Goal: Task Accomplishment & Management: Manage account settings

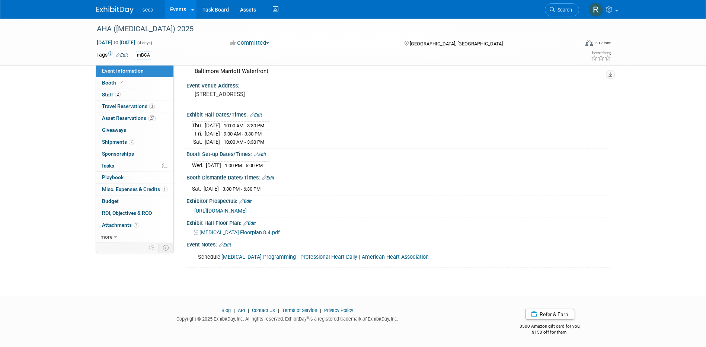
click at [183, 7] on link "Events" at bounding box center [177, 9] width 27 height 19
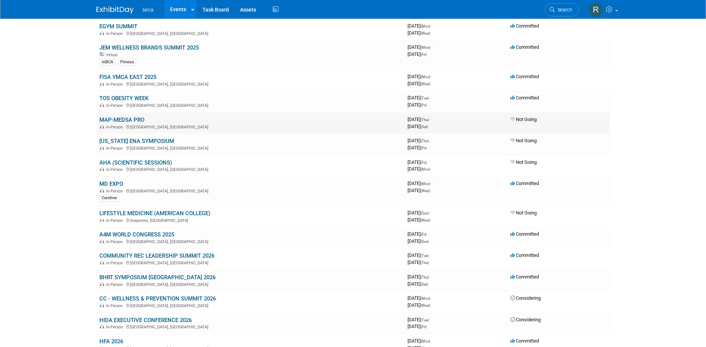
scroll to position [632, 0]
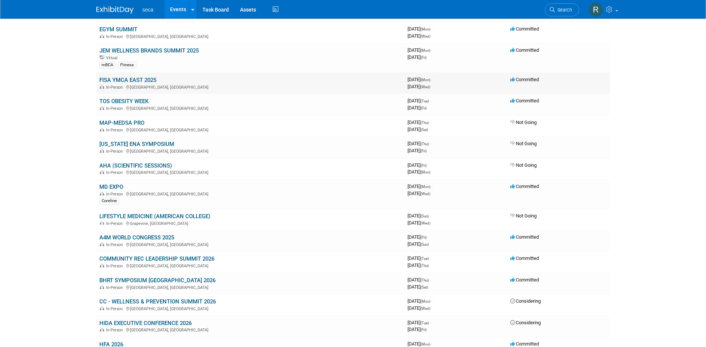
click at [138, 76] on td "FISA YMCA EAST 2025 In-Person Charlotte, NC" at bounding box center [250, 83] width 308 height 21
click at [139, 80] on link "FISA YMCA EAST 2025" at bounding box center [127, 80] width 57 height 7
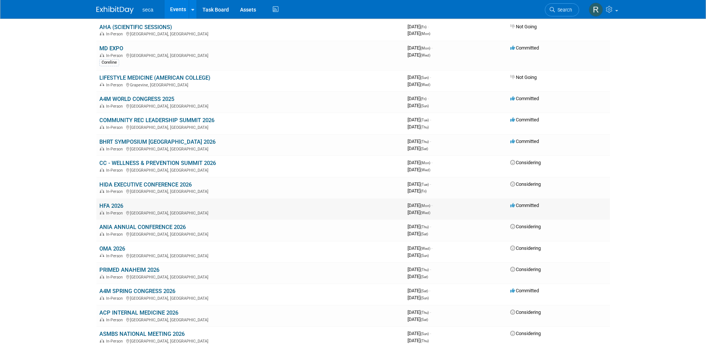
scroll to position [781, 0]
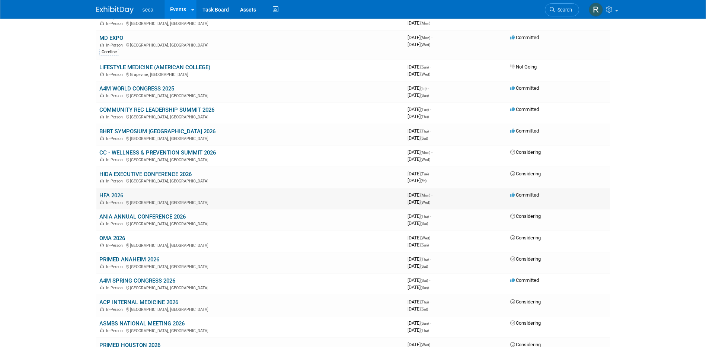
click at [108, 195] on link "HFA 2026" at bounding box center [111, 195] width 24 height 7
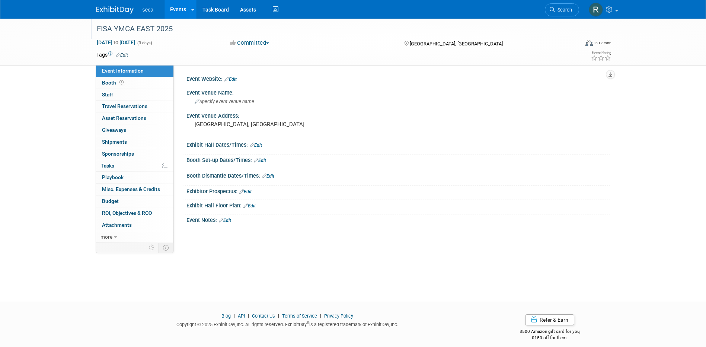
click at [136, 29] on div "FISA YMCA EAST 2025" at bounding box center [331, 28] width 474 height 13
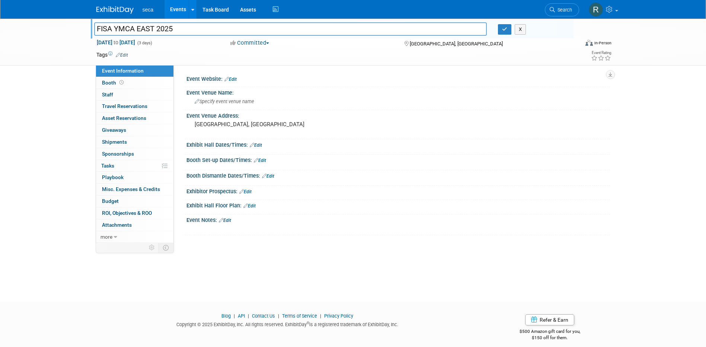
click at [134, 28] on input "FISA YMCA EAST 2025" at bounding box center [290, 28] width 393 height 13
type input "FISA EAST 2025"
click at [503, 32] on button "button" at bounding box center [504, 29] width 13 height 10
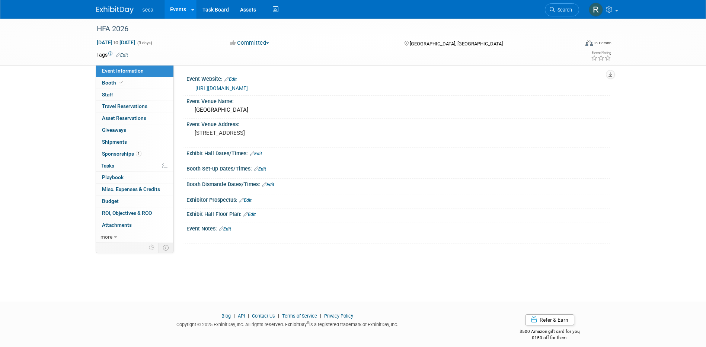
click at [179, 9] on link "Events" at bounding box center [177, 9] width 27 height 19
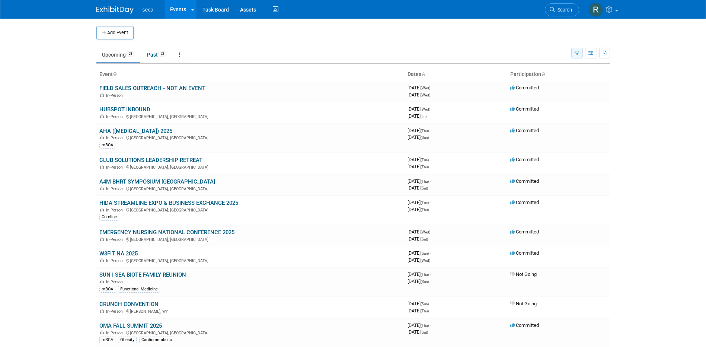
click at [578, 51] on icon "button" at bounding box center [576, 53] width 5 height 5
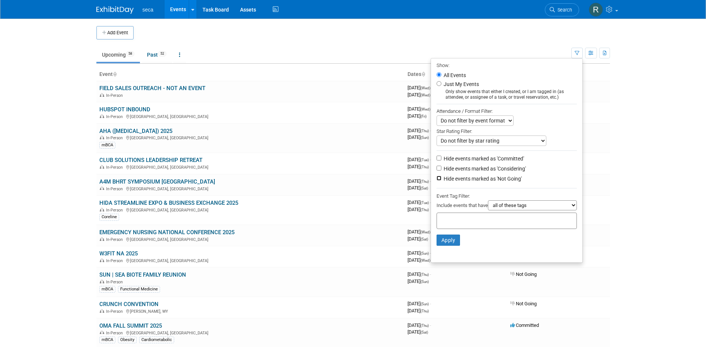
click at [436, 180] on input "Hide events marked as 'Not Going'" at bounding box center [438, 178] width 5 height 5
checkbox input "true"
click at [436, 170] on input "Hide events marked as 'Considering'" at bounding box center [438, 168] width 5 height 5
checkbox input "true"
click at [453, 242] on button "Apply" at bounding box center [448, 239] width 24 height 11
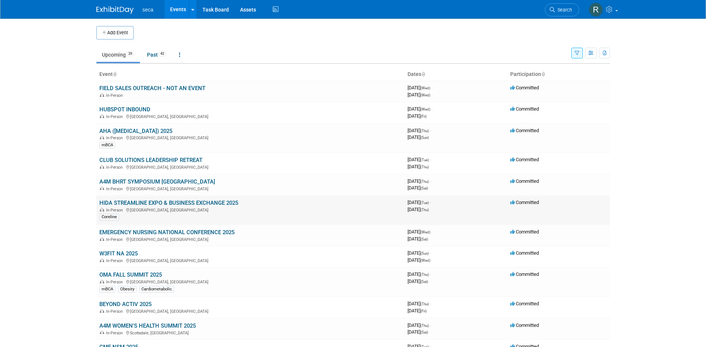
click at [141, 202] on link "HIDA STREAMLINE EXPO & BUSINESS EXCHANGE 2025" at bounding box center [168, 202] width 139 height 7
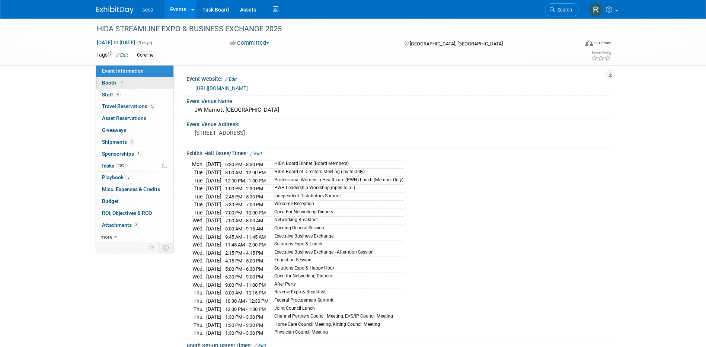
click at [116, 81] on span "Booth" at bounding box center [113, 83] width 23 height 6
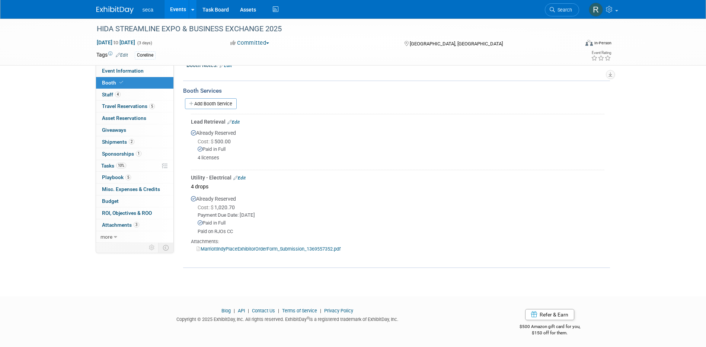
scroll to position [101, 0]
click at [249, 245] on link "MarriottIndyPlaceExhibitorOrderForm_Submission_1369557352.pdf" at bounding box center [268, 247] width 144 height 6
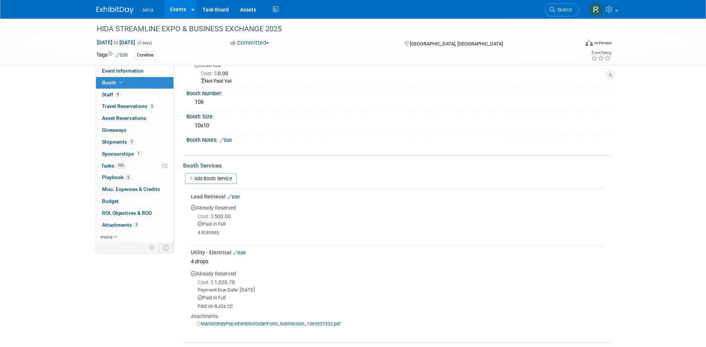
scroll to position [74, 0]
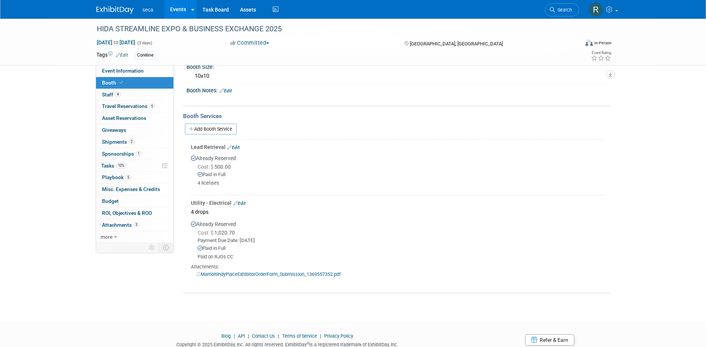
click at [182, 6] on link "Events" at bounding box center [177, 9] width 27 height 19
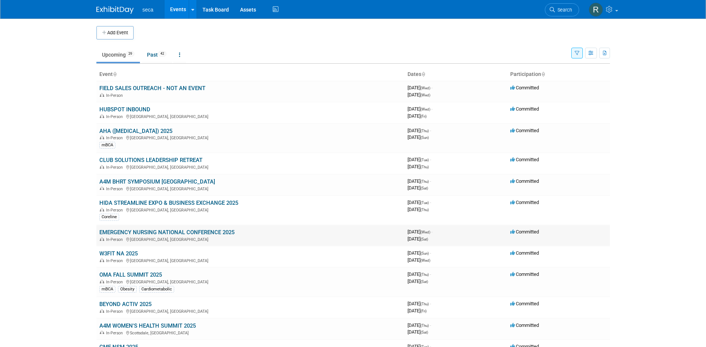
click at [151, 234] on link "EMERGENCY NURSING NATIONAL CONFERENCE 2025" at bounding box center [166, 232] width 135 height 7
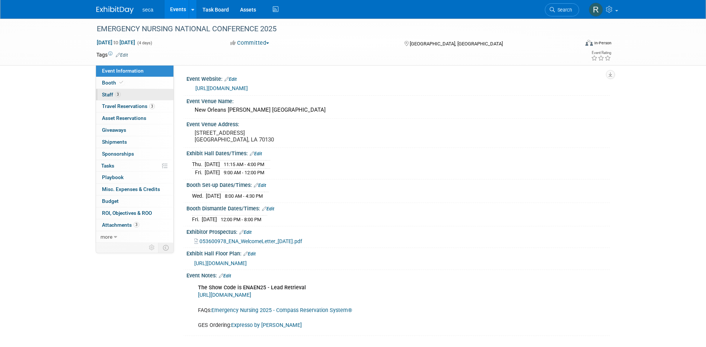
click at [112, 94] on span "Staff 3" at bounding box center [111, 95] width 19 height 6
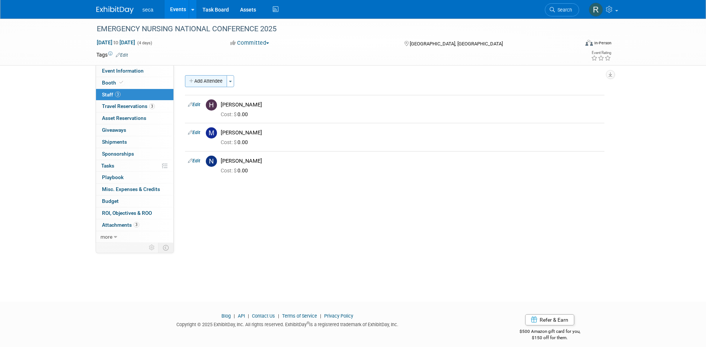
click at [206, 82] on button "Add Attendee" at bounding box center [206, 81] width 42 height 12
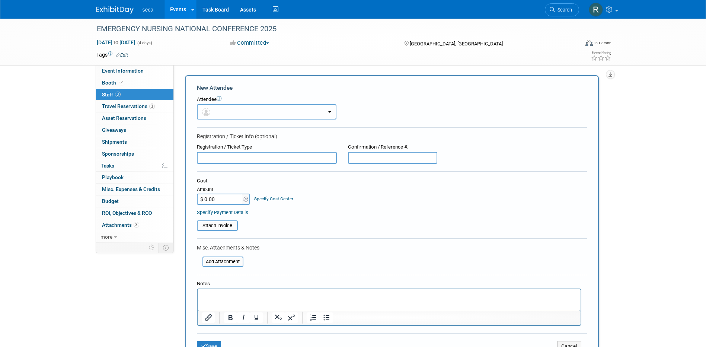
click at [228, 112] on button "button" at bounding box center [266, 111] width 139 height 15
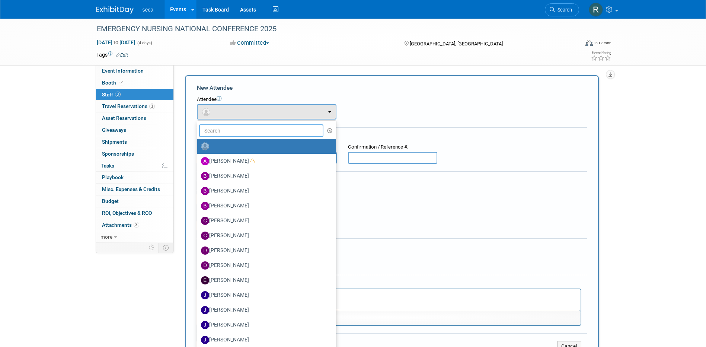
click at [231, 131] on input "text" at bounding box center [261, 130] width 125 height 13
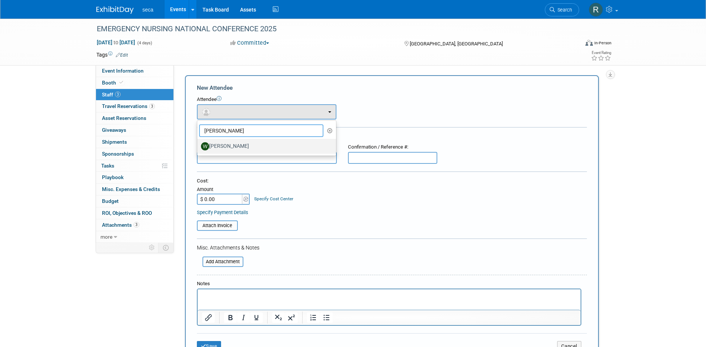
type input "[PERSON_NAME]"
click at [235, 146] on label "[PERSON_NAME]" at bounding box center [265, 146] width 128 height 12
click at [198, 146] on input "[PERSON_NAME]" at bounding box center [195, 145] width 5 height 5
select select "cd671ae0-ec5f-42b8-b47e-4cfa937cc9e3"
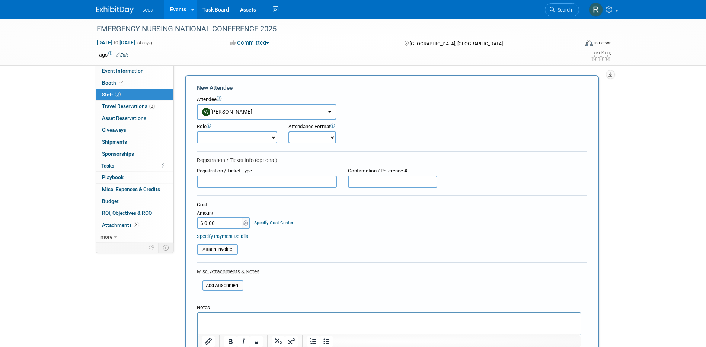
click at [305, 137] on select "Onsite Remote" at bounding box center [312, 137] width 48 height 12
select select "1"
click at [288, 131] on select "Onsite Remote" at bounding box center [312, 137] width 48 height 12
click at [374, 138] on div "Attendance Format Onsite Remote" at bounding box center [332, 133] width 89 height 20
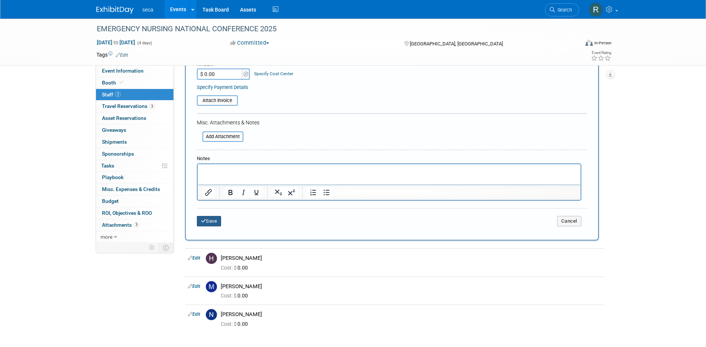
click at [214, 216] on button "Save" at bounding box center [209, 221] width 25 height 10
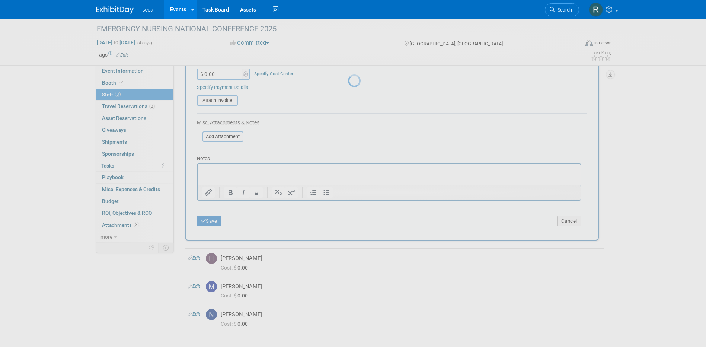
scroll to position [7, 0]
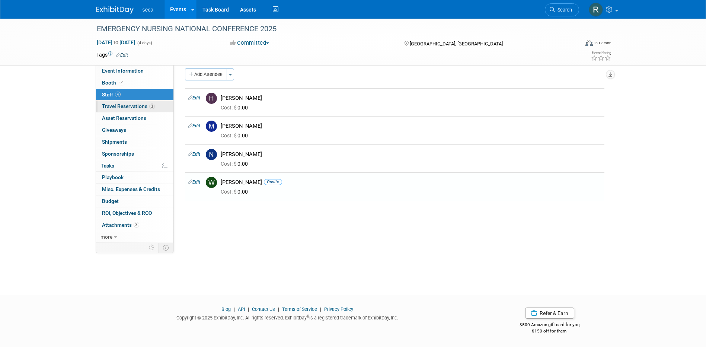
click at [136, 105] on span "Travel Reservations 3" at bounding box center [128, 106] width 53 height 6
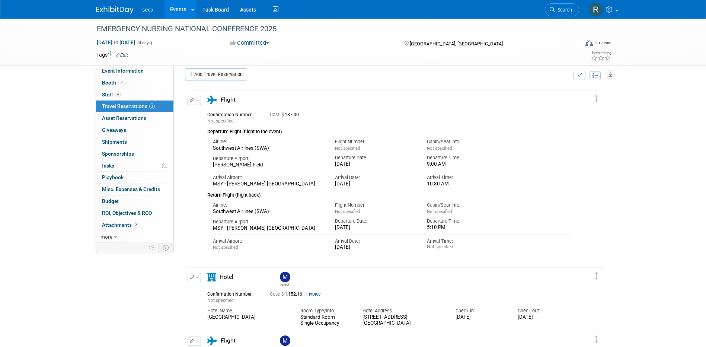
scroll to position [0, 0]
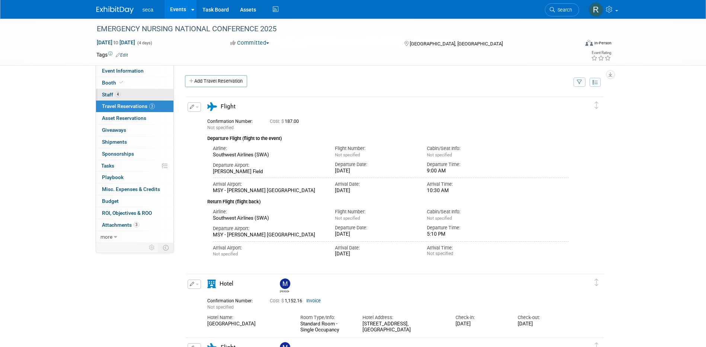
click at [122, 93] on link "4 Staff 4" at bounding box center [134, 95] width 77 height 12
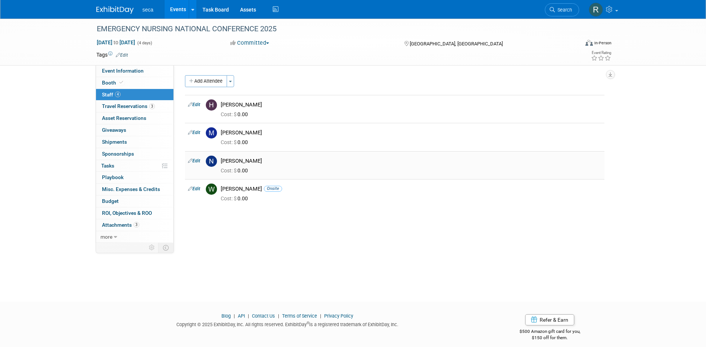
click at [198, 162] on link "Edit" at bounding box center [194, 160] width 12 height 5
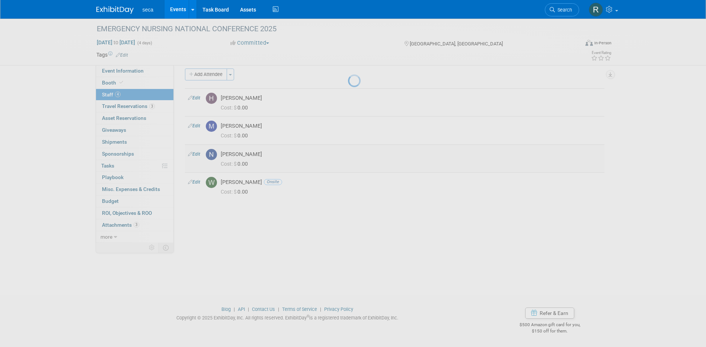
select select "1d52e721-1cea-4414-be0a-c583ff5f92d3"
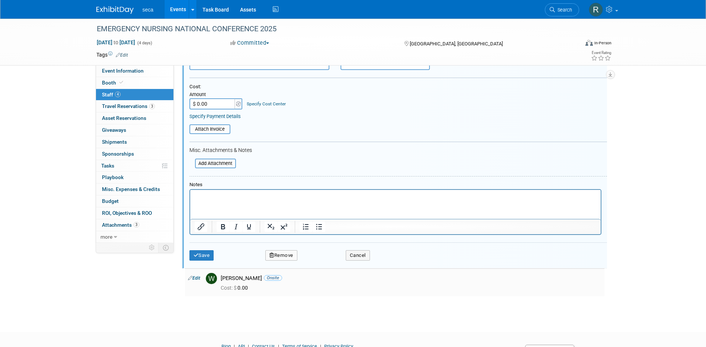
scroll to position [178, 0]
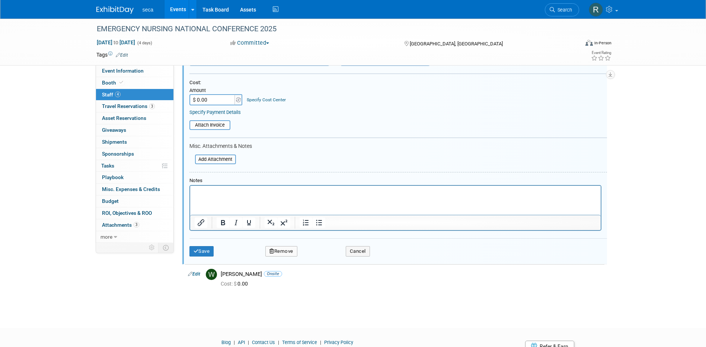
click at [290, 251] on button "Remove" at bounding box center [281, 251] width 32 height 10
click at [325, 256] on link "Yes" at bounding box center [322, 257] width 22 height 12
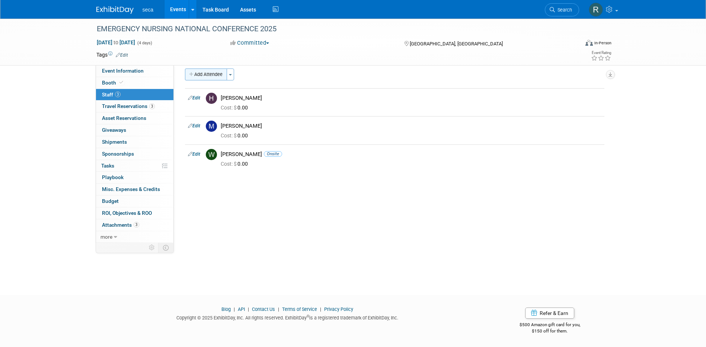
click at [201, 77] on button "Add Attendee" at bounding box center [206, 74] width 42 height 12
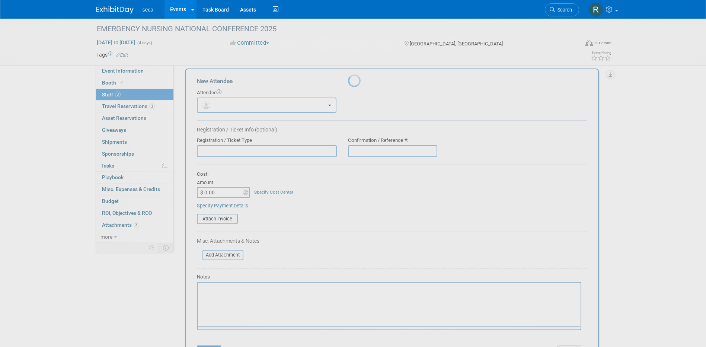
scroll to position [0, 0]
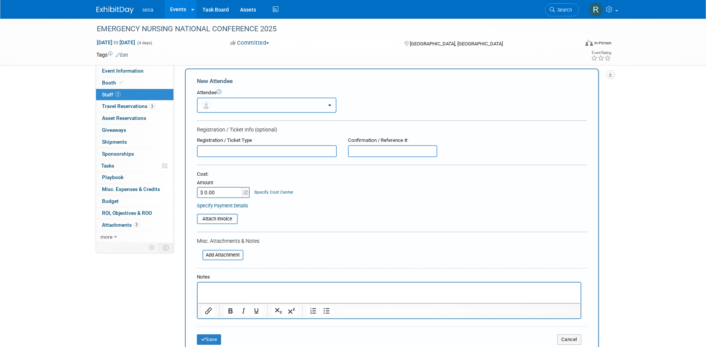
click at [225, 104] on button "button" at bounding box center [266, 104] width 139 height 15
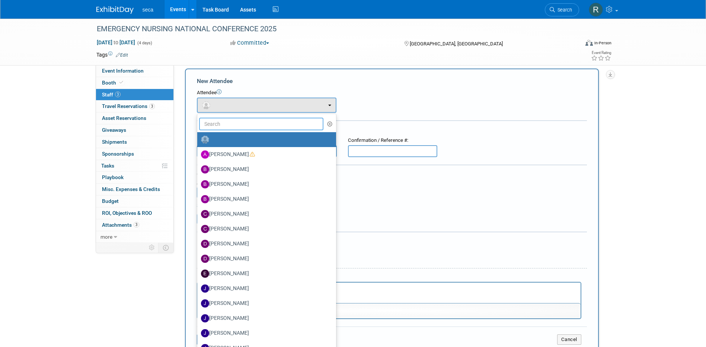
click at [236, 123] on input "text" at bounding box center [261, 124] width 125 height 13
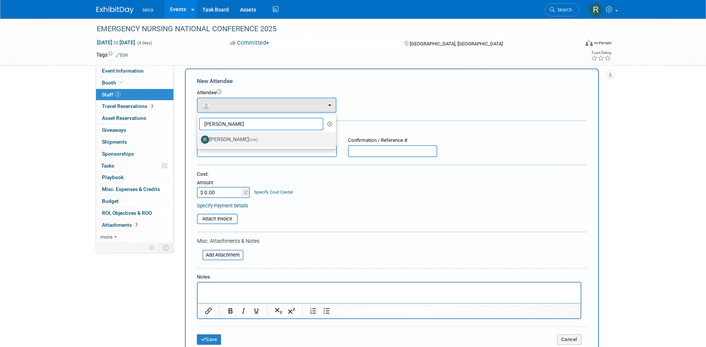
type input "[PERSON_NAME]"
click at [249, 140] on span "(me)" at bounding box center [253, 139] width 9 height 5
click at [198, 140] on input "[PERSON_NAME] (me)" at bounding box center [195, 138] width 5 height 5
select select "3932d096-6427-41d1-871b-9ff2abefdde3"
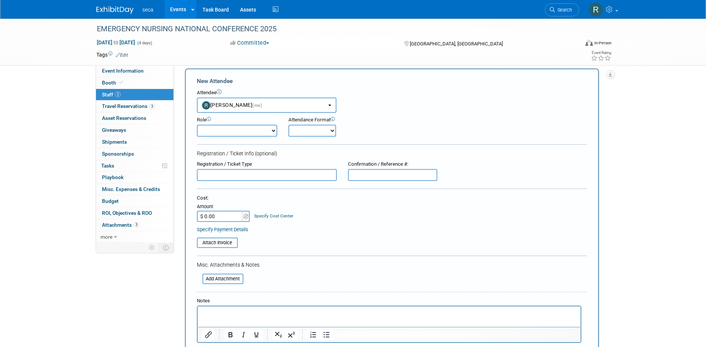
click at [321, 126] on select "Onsite Remote" at bounding box center [312, 131] width 48 height 12
select select "1"
click at [288, 125] on select "Onsite Remote" at bounding box center [312, 131] width 48 height 12
click at [373, 129] on div "Attendance Format Onsite Remote" at bounding box center [332, 126] width 89 height 20
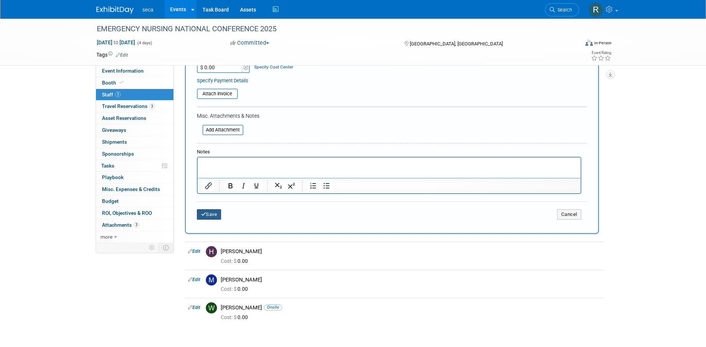
click at [219, 219] on button "Save" at bounding box center [209, 214] width 25 height 10
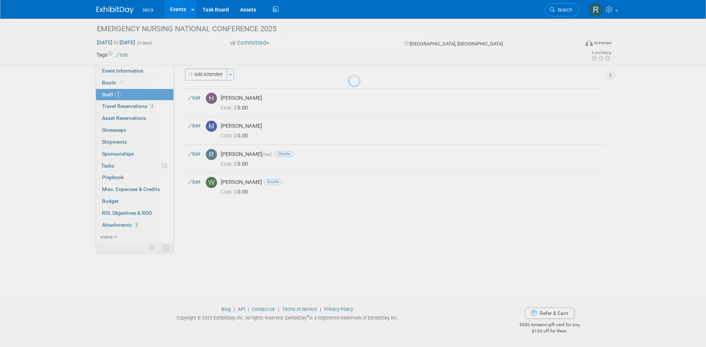
scroll to position [7, 0]
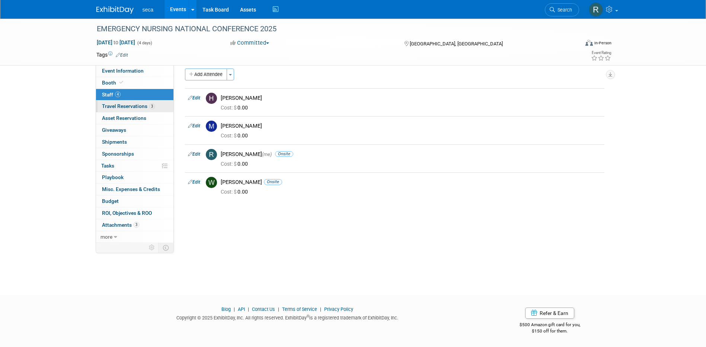
click at [129, 104] on span "Travel Reservations 3" at bounding box center [128, 106] width 53 height 6
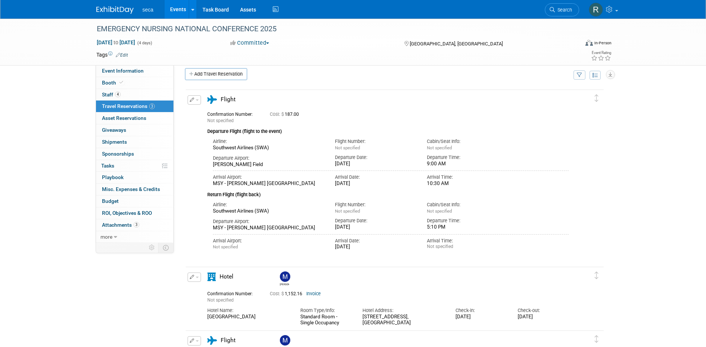
scroll to position [4, 0]
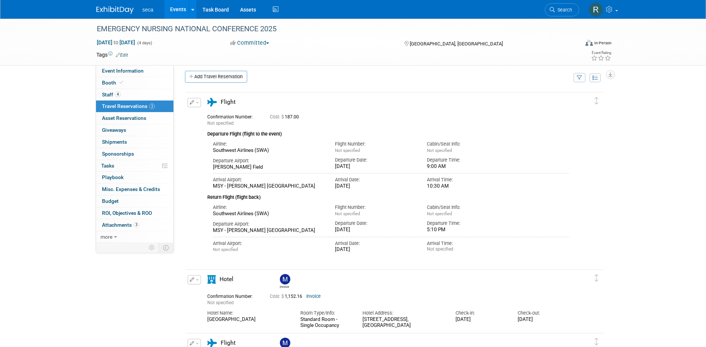
click at [190, 101] on icon "button" at bounding box center [192, 102] width 5 height 4
click at [223, 118] on button "Edit Reservation" at bounding box center [219, 115] width 63 height 11
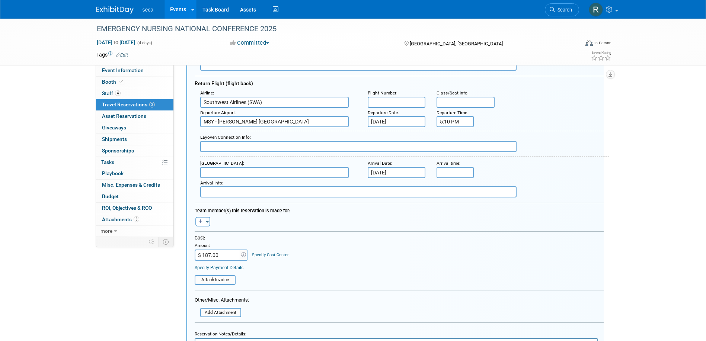
scroll to position [199, 0]
click at [208, 219] on button "Toggle Dropdown" at bounding box center [208, 221] width 6 height 10
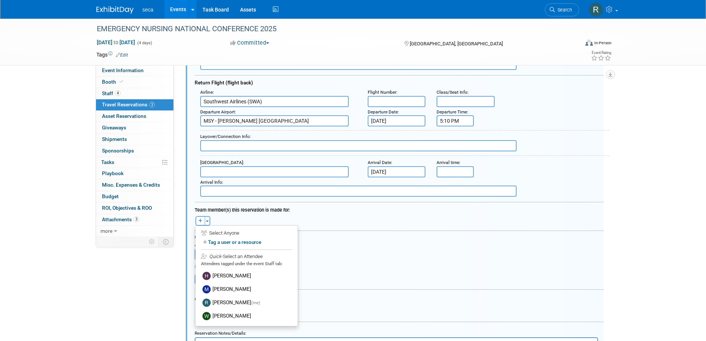
click at [223, 275] on label "[PERSON_NAME]" at bounding box center [246, 275] width 92 height 13
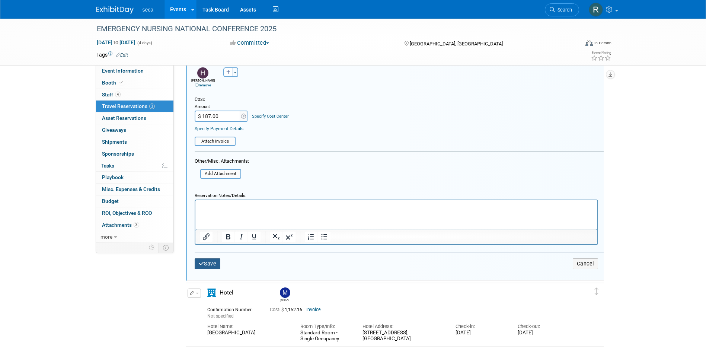
click at [211, 260] on button "Save" at bounding box center [208, 263] width 26 height 11
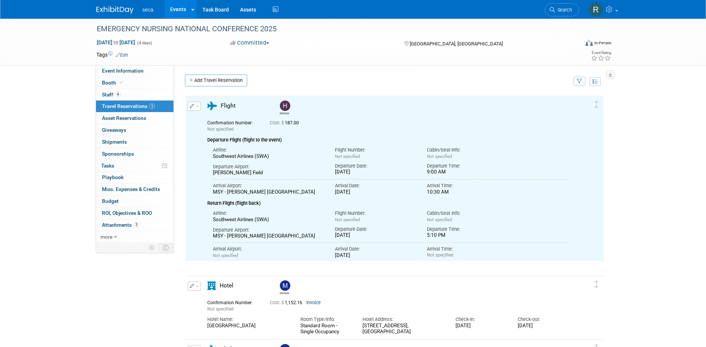
scroll to position [0, 0]
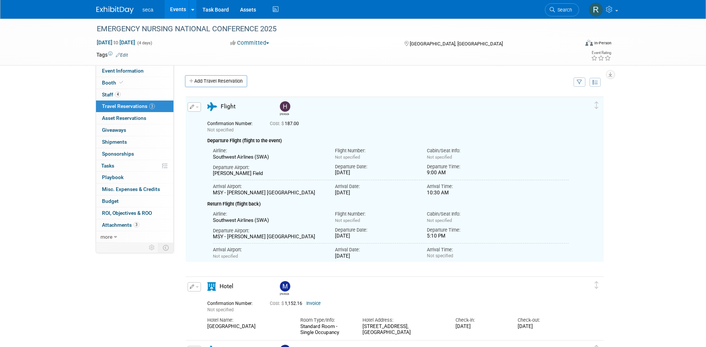
click at [134, 65] on div "EMERGENCY NURSING NATIONAL CONFERENCE 2025 [DATE] to [DATE] (4 days) [DATE] to …" at bounding box center [353, 42] width 706 height 47
click at [135, 69] on span "Event Information" at bounding box center [123, 71] width 42 height 6
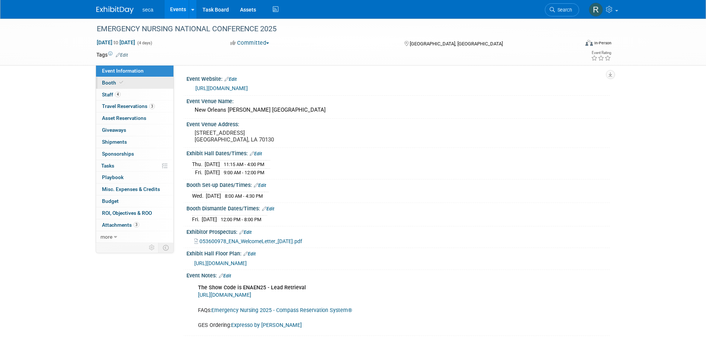
click at [115, 86] on link "Booth" at bounding box center [134, 83] width 77 height 12
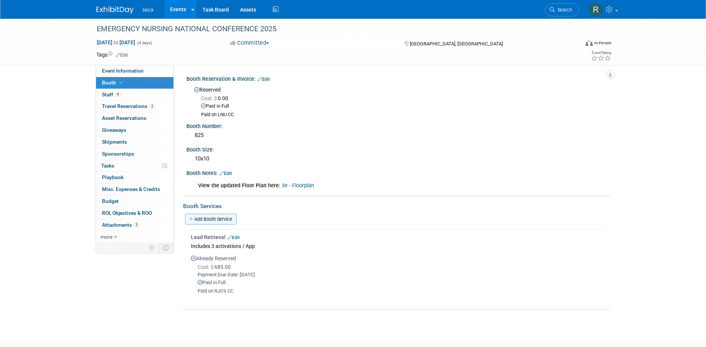
click at [214, 217] on link "Add Booth Service" at bounding box center [211, 219] width 52 height 11
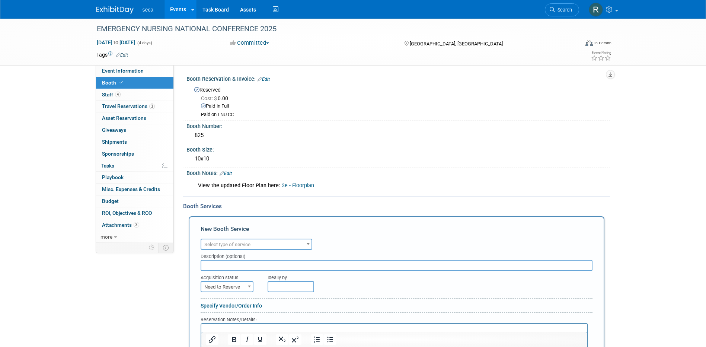
click at [238, 243] on span "Select type of service" at bounding box center [227, 244] width 46 height 6
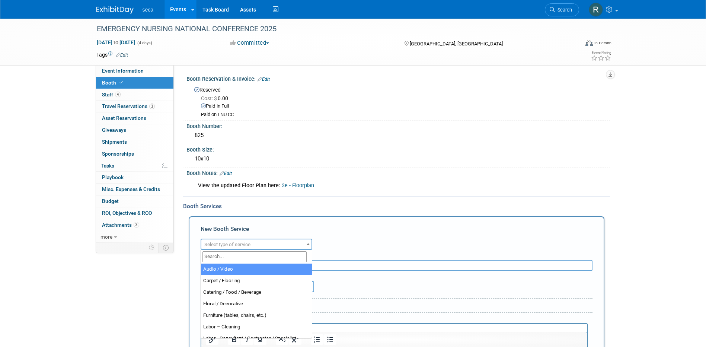
click at [235, 256] on input "search" at bounding box center [254, 256] width 104 height 11
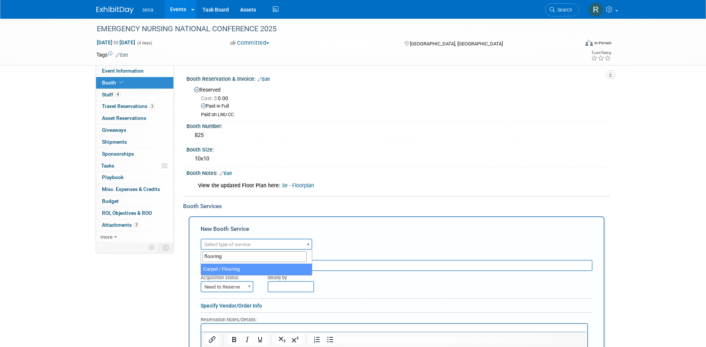
type input "flooring"
select select "4"
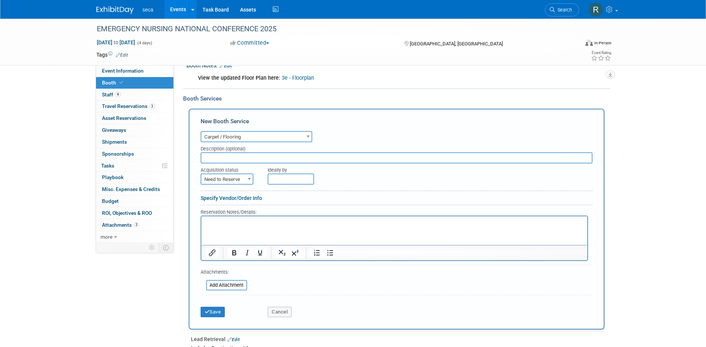
scroll to position [112, 0]
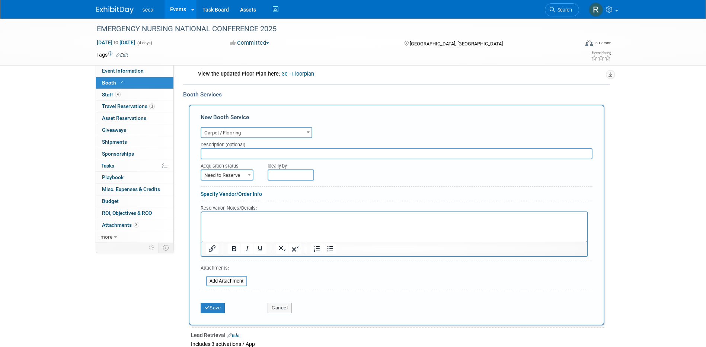
click at [241, 175] on span "Need to Reserve" at bounding box center [226, 175] width 51 height 10
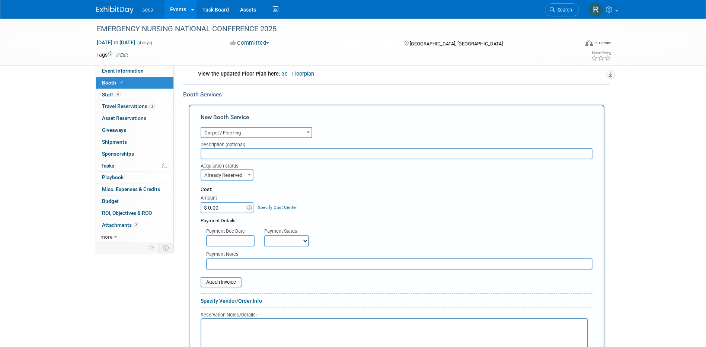
click at [235, 173] on span "Already Reserved" at bounding box center [226, 175] width 51 height 10
select select "1"
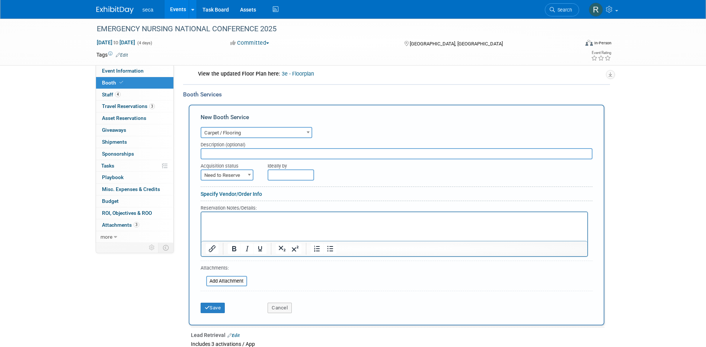
click at [285, 173] on input "text" at bounding box center [290, 174] width 46 height 11
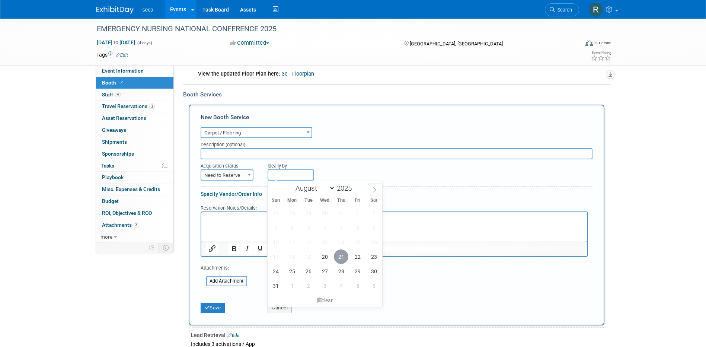
click at [345, 255] on span "21" at bounding box center [341, 256] width 15 height 15
type input "[DATE]"
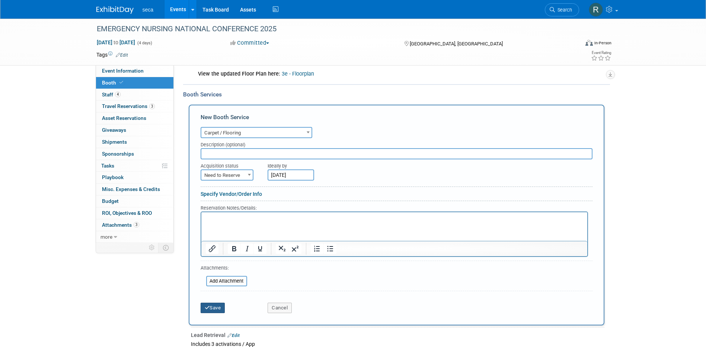
click at [212, 307] on button "Save" at bounding box center [212, 307] width 25 height 10
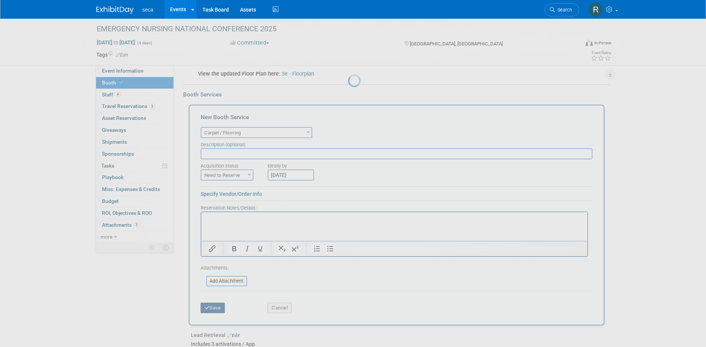
scroll to position [81, 0]
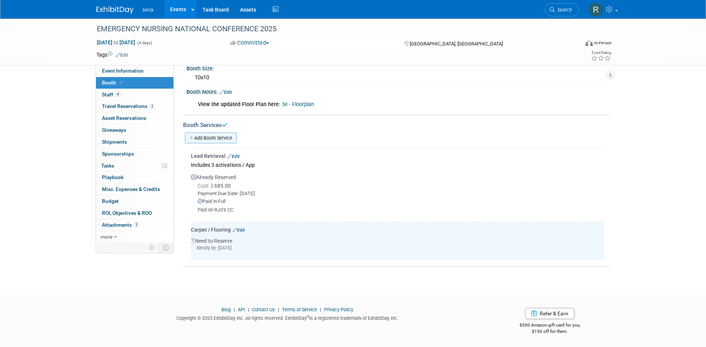
click at [218, 136] on link "Add Booth Service" at bounding box center [211, 137] width 52 height 11
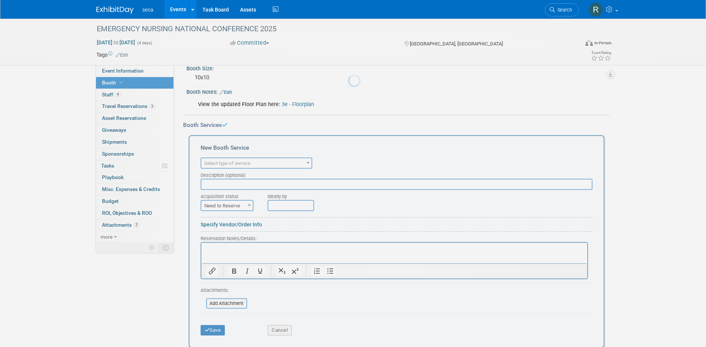
scroll to position [0, 0]
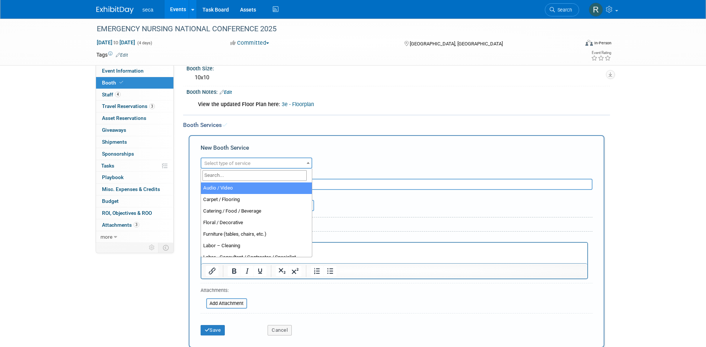
click at [229, 161] on span "Select type of service" at bounding box center [227, 163] width 46 height 6
click at [231, 175] on input "search" at bounding box center [254, 175] width 104 height 11
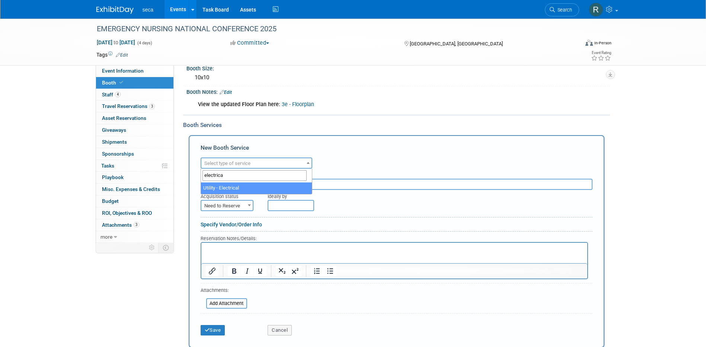
type input "electrica"
select select "8"
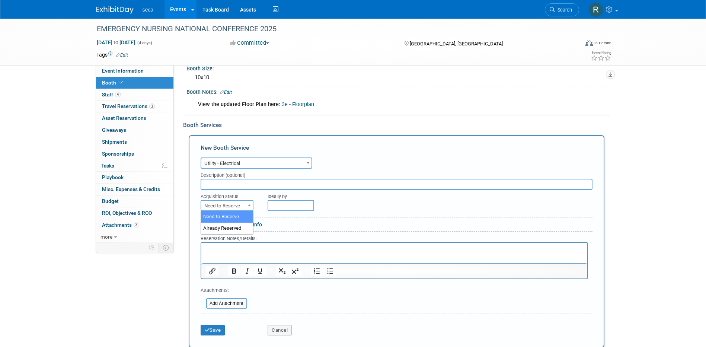
click at [222, 206] on span "Need to Reserve" at bounding box center [226, 205] width 51 height 10
click at [357, 192] on div "Ideally by" at bounding box center [412, 195] width 291 height 10
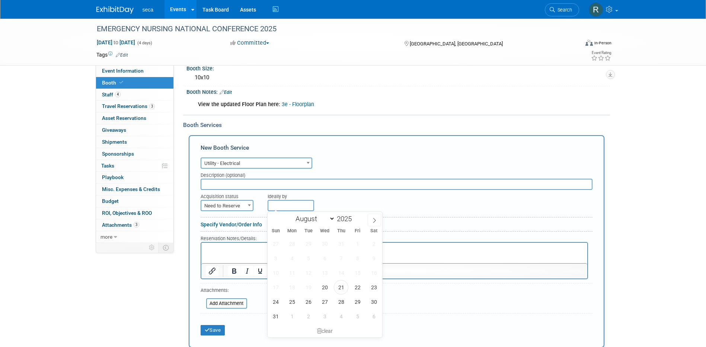
click at [298, 202] on input "text" at bounding box center [290, 205] width 46 height 11
click at [340, 288] on span "21" at bounding box center [341, 287] width 15 height 15
type input "[DATE]"
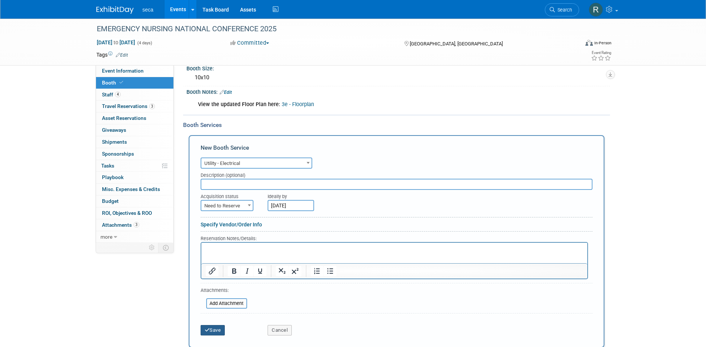
click at [219, 331] on button "Save" at bounding box center [212, 330] width 25 height 10
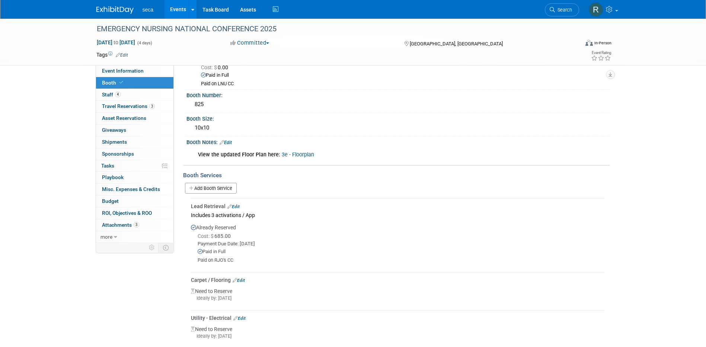
scroll to position [7, 0]
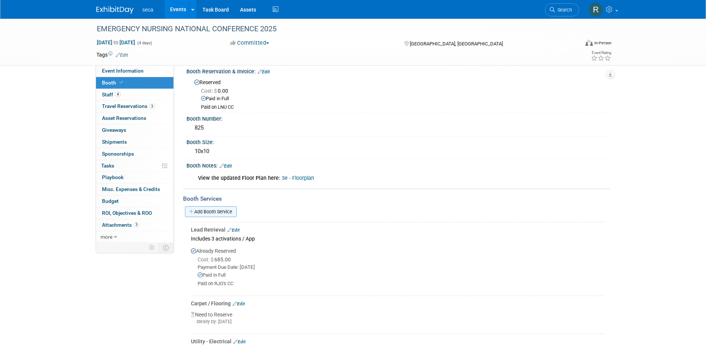
click at [212, 210] on link "Add Booth Service" at bounding box center [211, 211] width 52 height 11
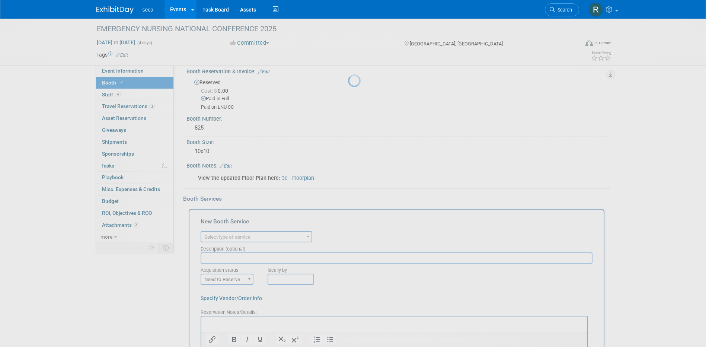
scroll to position [0, 0]
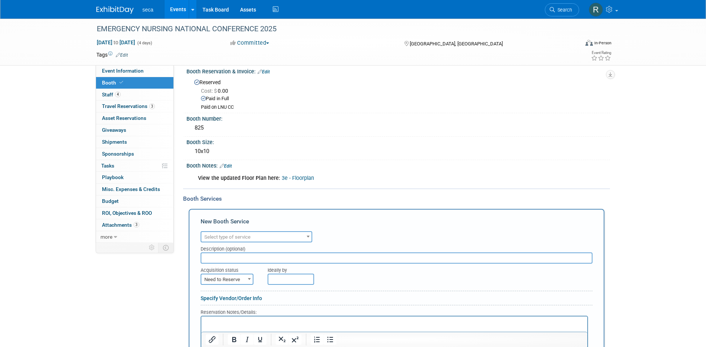
click at [237, 234] on span "Select type of service" at bounding box center [227, 237] width 46 height 6
type input "clean"
select select "14"
click at [277, 277] on input "text" at bounding box center [290, 278] width 46 height 11
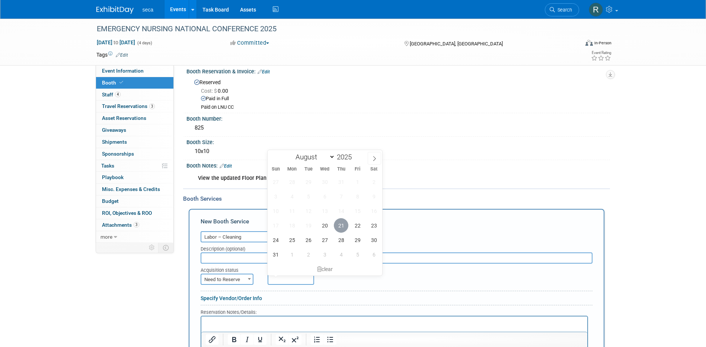
drag, startPoint x: 338, startPoint y: 228, endPoint x: 386, endPoint y: 211, distance: 50.0
click at [340, 227] on span "21" at bounding box center [341, 225] width 15 height 15
type input "[DATE]"
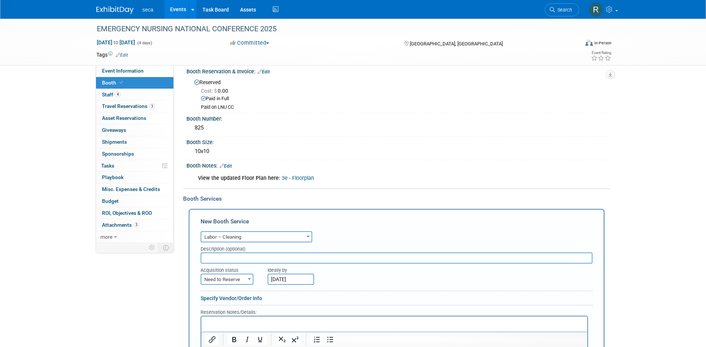
click at [405, 207] on div "Add Booth Service" at bounding box center [396, 206] width 427 height 6
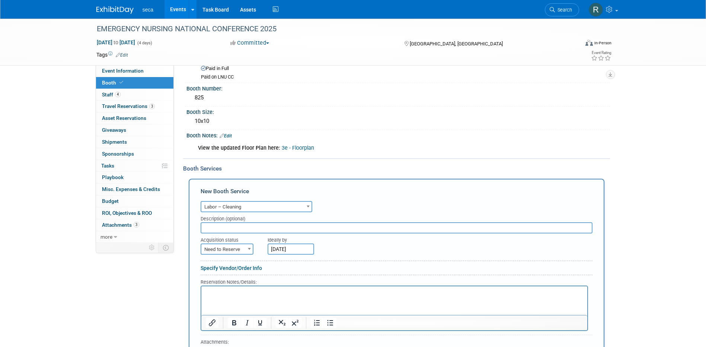
scroll to position [156, 0]
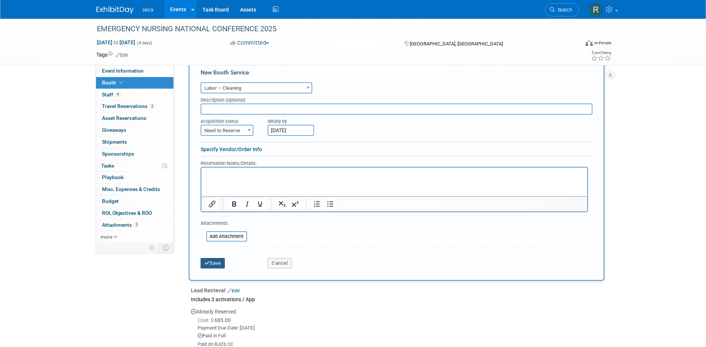
click at [218, 264] on button "Save" at bounding box center [212, 263] width 25 height 10
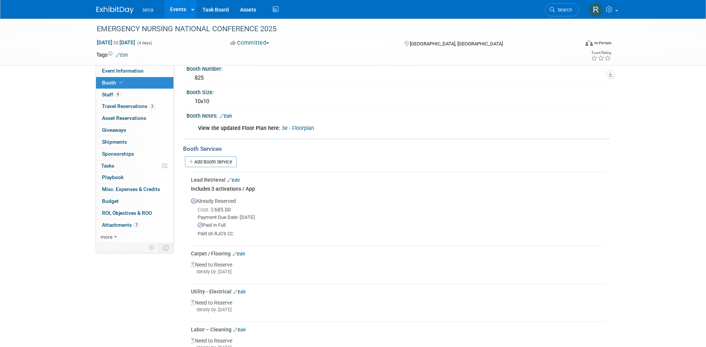
scroll to position [120, 0]
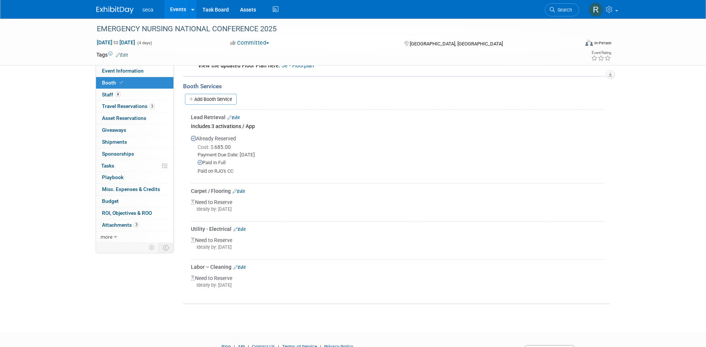
click at [244, 228] on link "Edit" at bounding box center [239, 229] width 12 height 5
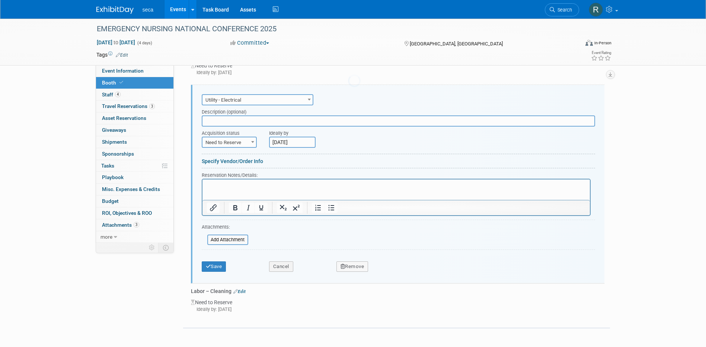
scroll to position [0, 0]
click at [231, 143] on span "Need to Reserve" at bounding box center [229, 142] width 54 height 10
select select "2"
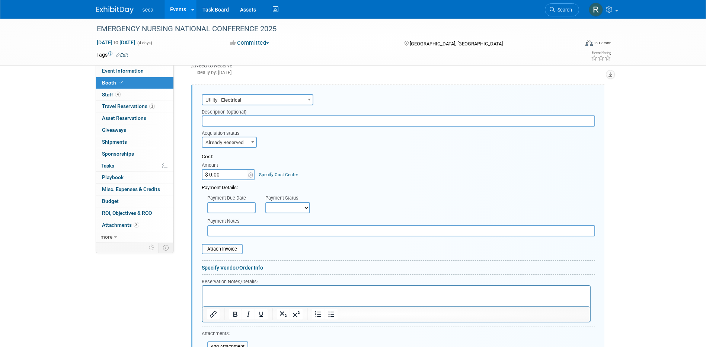
click at [224, 174] on input "$ 0.00" at bounding box center [225, 174] width 46 height 11
click at [224, 173] on input "$ 0.00" at bounding box center [225, 174] width 46 height 11
type input "$ 401.70"
click at [336, 153] on form "Audio / Video Carpet / Flooring Catering / Food / Beverage Floral / Decorative …" at bounding box center [398, 237] width 393 height 290
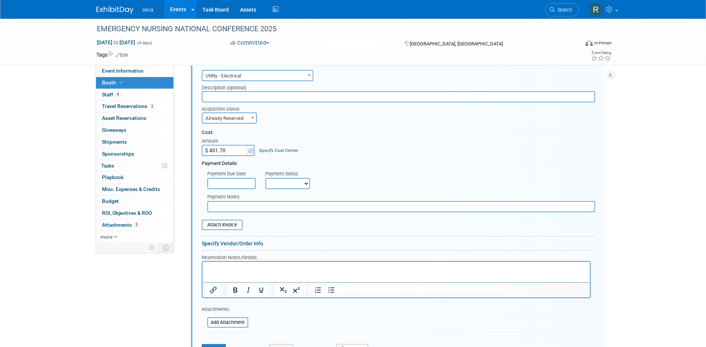
scroll to position [293, 0]
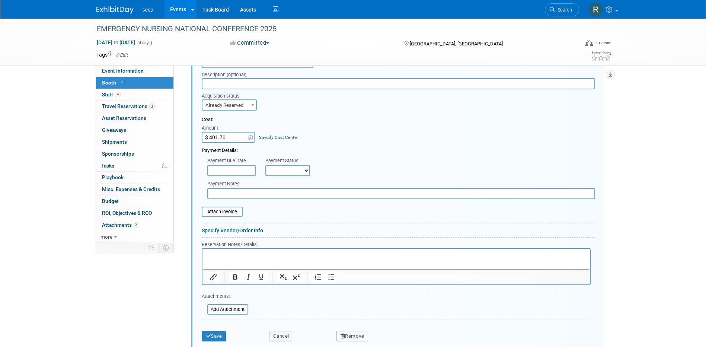
click at [223, 168] on input "text" at bounding box center [231, 170] width 48 height 11
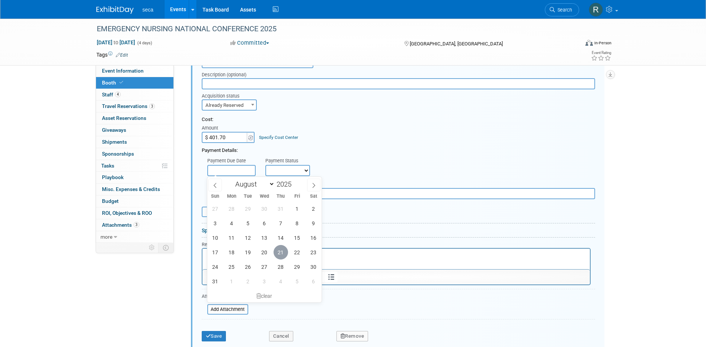
click at [280, 251] on span "21" at bounding box center [280, 252] width 15 height 15
type input "[DATE]"
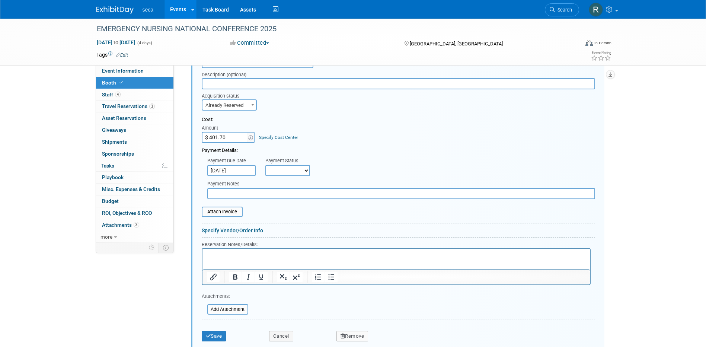
click at [279, 169] on select "Not Paid Yet Partially Paid Paid in Full" at bounding box center [287, 170] width 45 height 11
select select "1"
click at [265, 165] on select "Not Paid Yet Partially Paid Paid in Full" at bounding box center [287, 170] width 45 height 11
click at [231, 256] on p "Rich Text Area. Press ALT-0 for help." at bounding box center [395, 254] width 379 height 7
click at [240, 191] on input "text" at bounding box center [401, 193] width 388 height 11
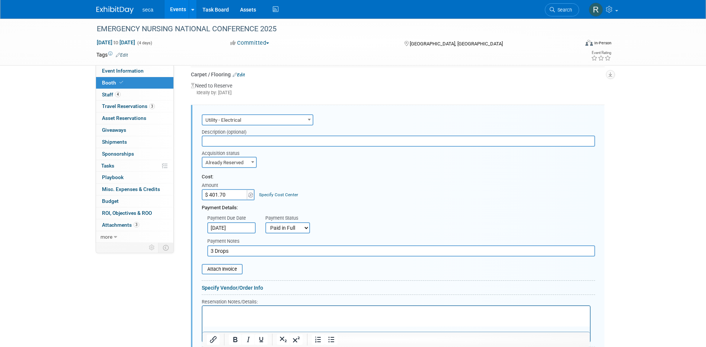
scroll to position [219, 0]
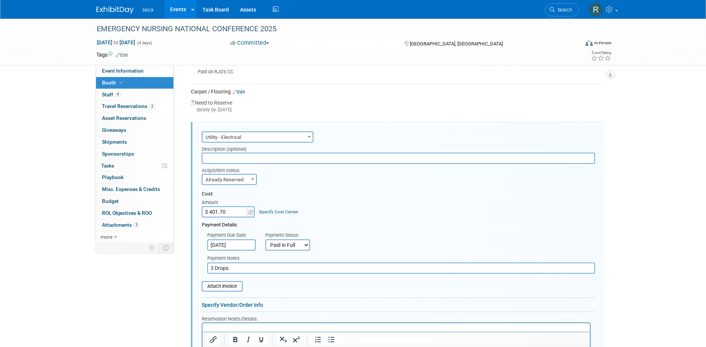
type input "3 Drops"
click at [246, 153] on input "text" at bounding box center [398, 158] width 393 height 11
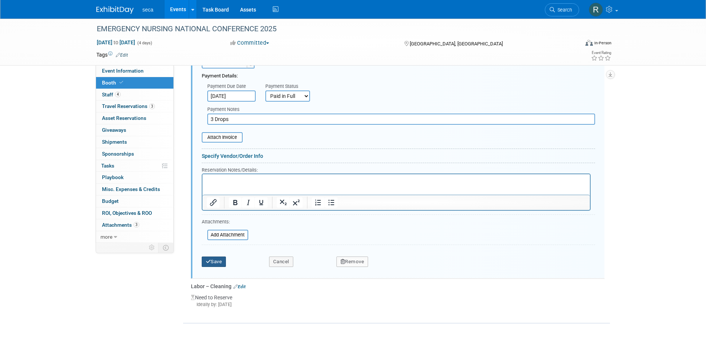
type input "3 drops"
click at [211, 264] on button "Save" at bounding box center [214, 261] width 25 height 10
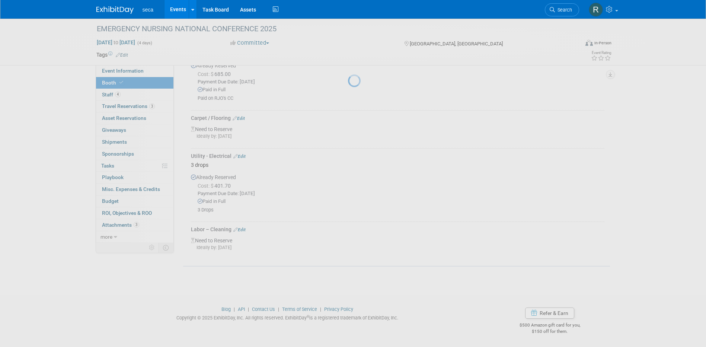
scroll to position [193, 0]
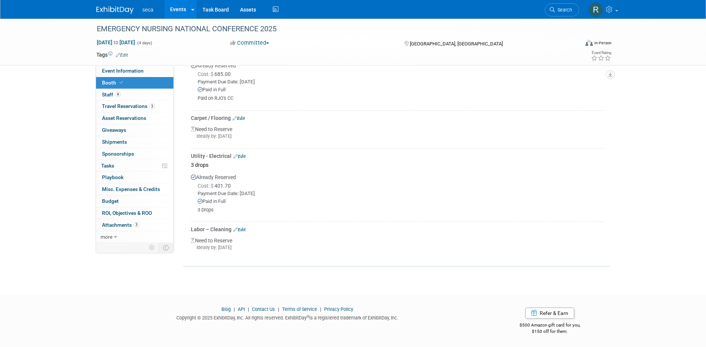
click at [242, 230] on link "Edit" at bounding box center [239, 229] width 12 height 5
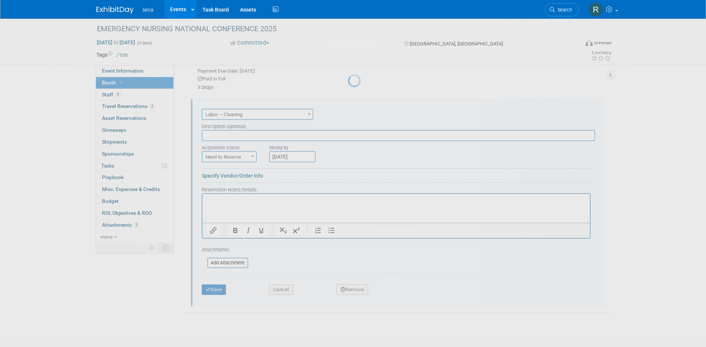
scroll to position [0, 0]
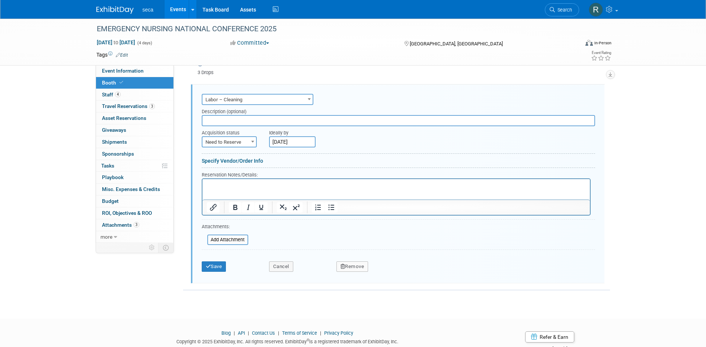
click at [242, 138] on span "Need to Reserve" at bounding box center [229, 142] width 54 height 10
select select "2"
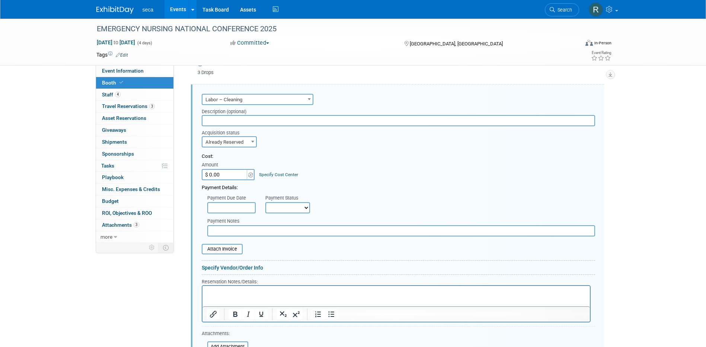
click at [229, 174] on input "$ 0.00" at bounding box center [225, 174] width 46 height 11
click at [229, 173] on input "$ 0.00" at bounding box center [225, 174] width 46 height 11
type input "$ 76.50"
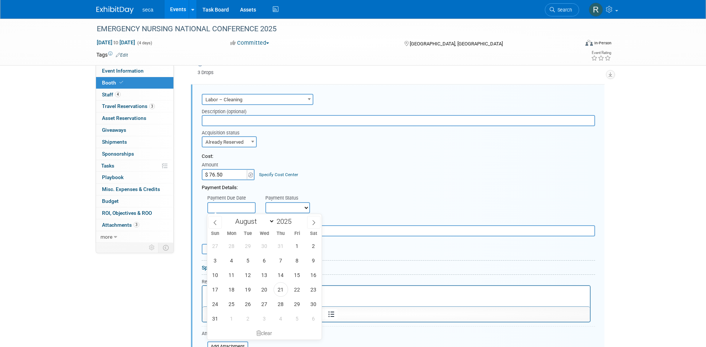
click at [224, 207] on input "text" at bounding box center [231, 207] width 48 height 11
click at [279, 287] on span "21" at bounding box center [280, 289] width 15 height 15
type input "[DATE]"
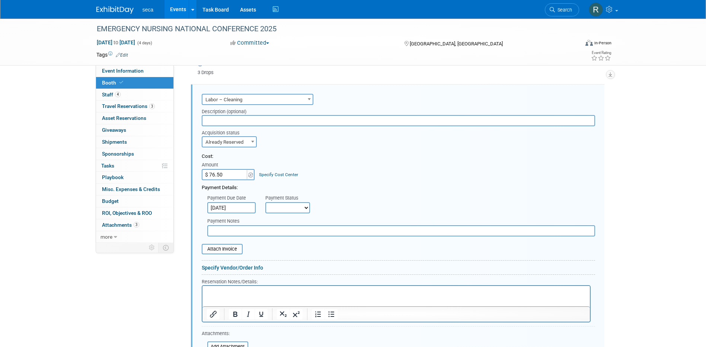
click at [279, 209] on select "Not Paid Yet Partially Paid Paid in Full" at bounding box center [287, 207] width 45 height 11
select select "1"
click at [265, 202] on select "Not Paid Yet Partially Paid Paid in Full" at bounding box center [287, 207] width 45 height 11
click at [241, 230] on input "text" at bounding box center [401, 230] width 388 height 11
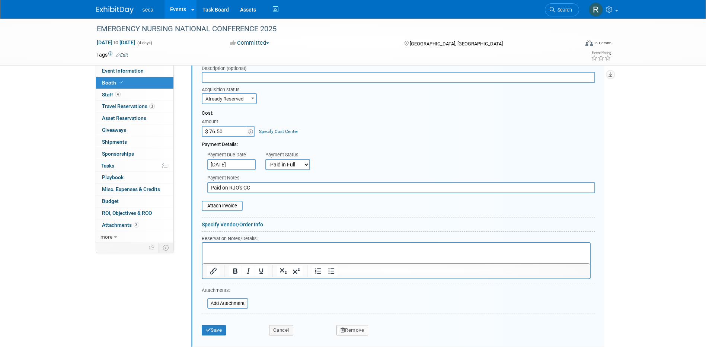
scroll to position [461, 0]
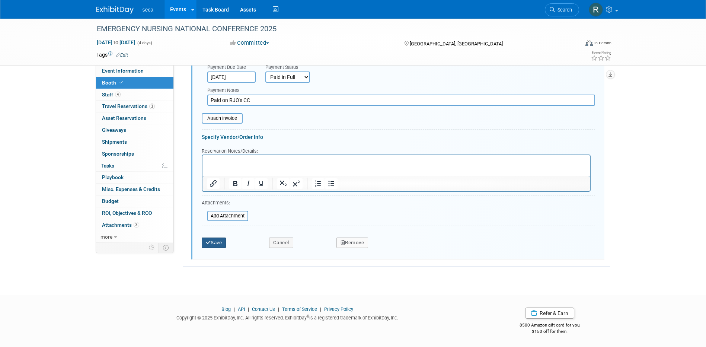
type input "Paid on RJO's CC"
click at [214, 242] on button "Save" at bounding box center [214, 242] width 25 height 10
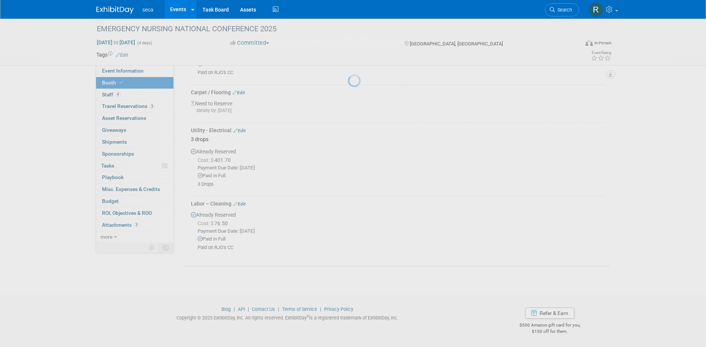
scroll to position [218, 0]
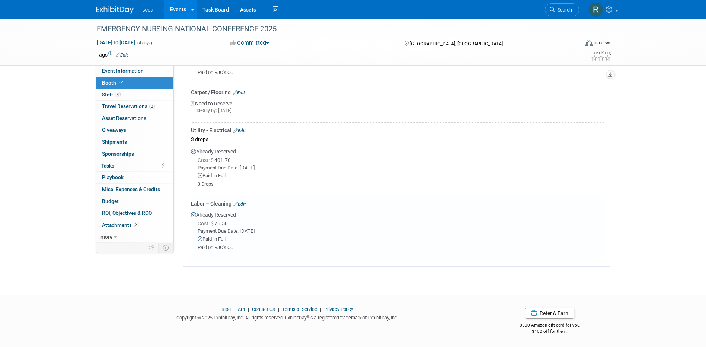
click at [245, 128] on link "Edit" at bounding box center [239, 130] width 12 height 5
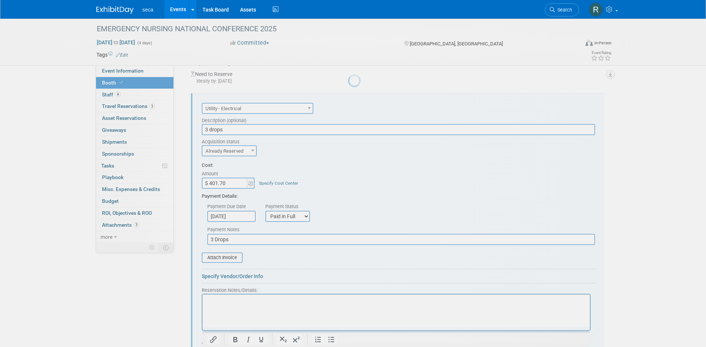
scroll to position [256, 0]
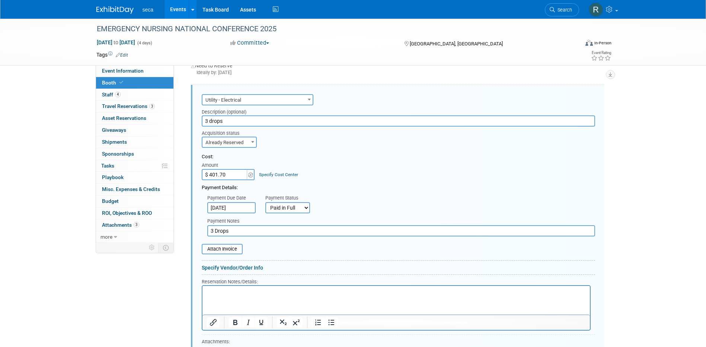
drag, startPoint x: 256, startPoint y: 231, endPoint x: 178, endPoint y: 228, distance: 77.8
click at [178, 228] on div "Event Information Event Info Booth Booth 4 Staff 4 Staff 3 Travel Reservations …" at bounding box center [353, 115] width 524 height 706
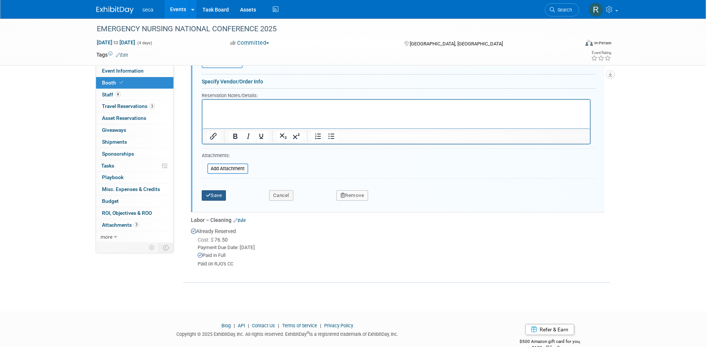
type input "Paid on RJO's CC"
click at [222, 198] on button "Save" at bounding box center [214, 195] width 25 height 10
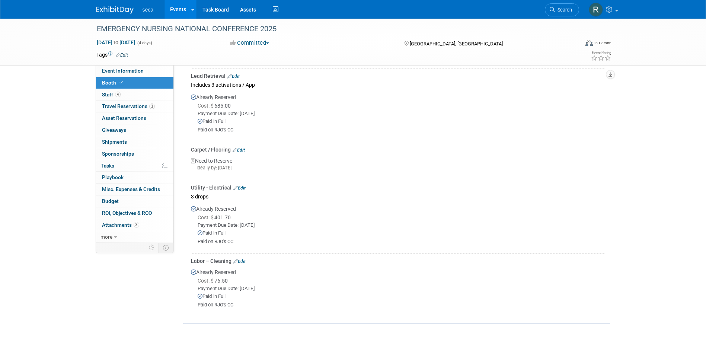
scroll to position [144, 0]
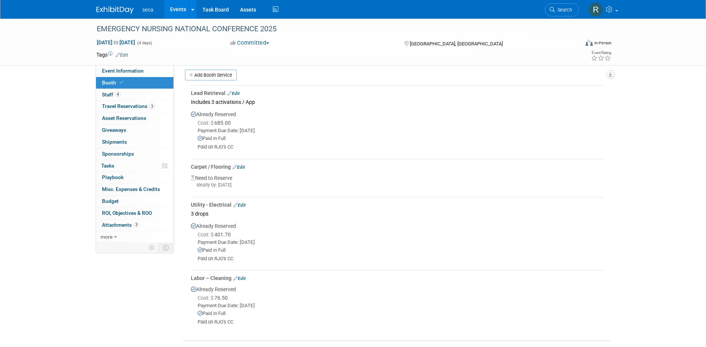
click at [235, 93] on link "Edit" at bounding box center [233, 93] width 12 height 5
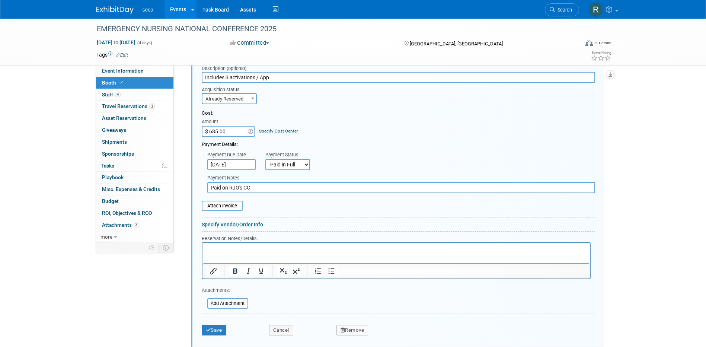
scroll to position [293, 0]
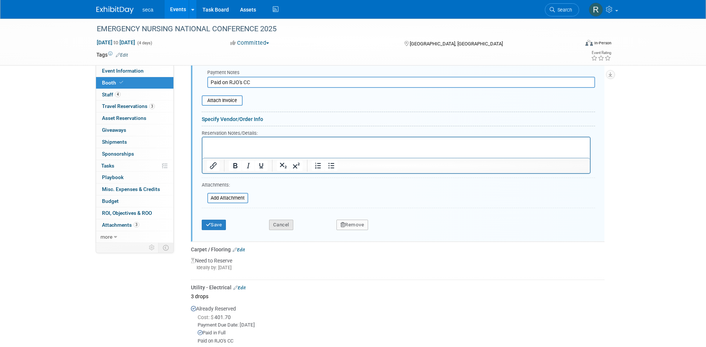
click at [273, 222] on button "Cancel" at bounding box center [281, 224] width 24 height 10
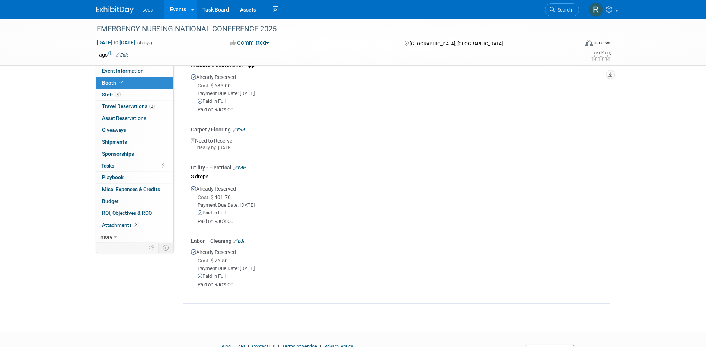
click at [242, 127] on link "Edit" at bounding box center [238, 129] width 12 height 5
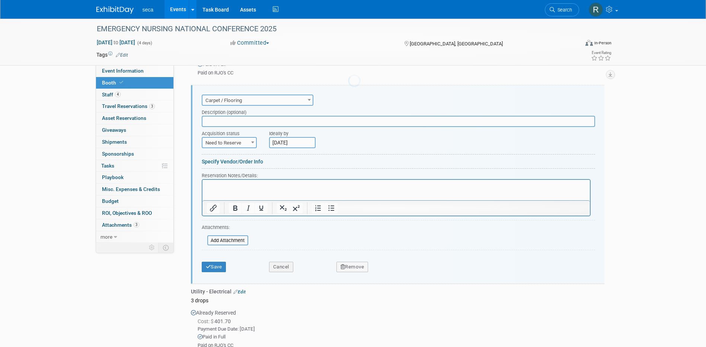
scroll to position [218, 0]
click at [237, 141] on span "Need to Reserve" at bounding box center [229, 142] width 54 height 10
select select "2"
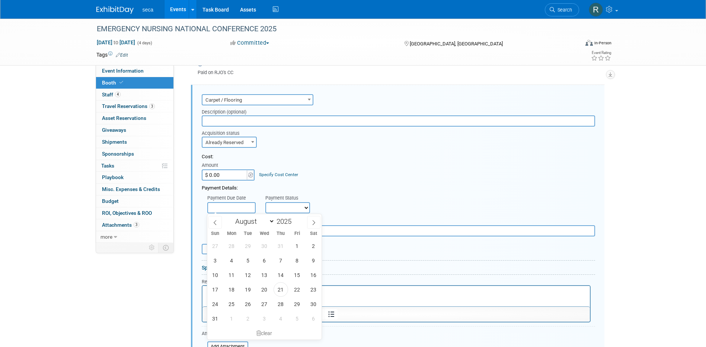
click at [241, 204] on input "text" at bounding box center [231, 207] width 48 height 11
click at [277, 283] on span "21" at bounding box center [280, 289] width 15 height 15
type input "[DATE]"
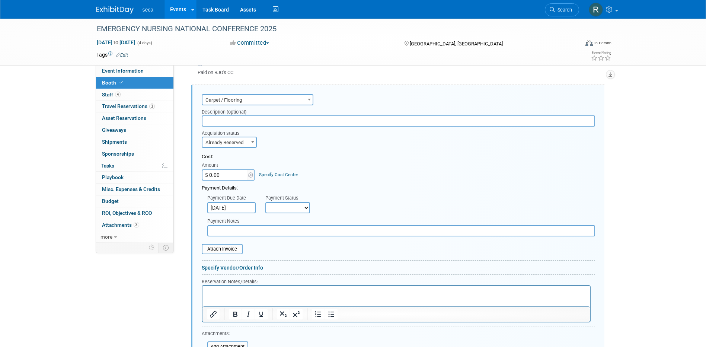
click at [272, 211] on select "Not Paid Yet Partially Paid Paid in Full" at bounding box center [287, 207] width 45 height 11
select select "1"
click at [265, 202] on select "Not Paid Yet Partially Paid Paid in Full" at bounding box center [287, 207] width 45 height 11
click at [252, 229] on input "text" at bounding box center [401, 230] width 388 height 11
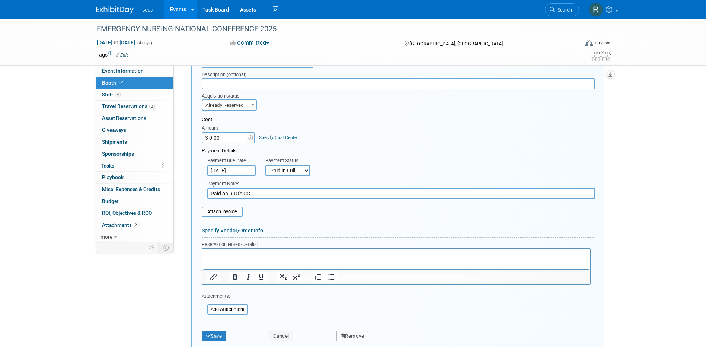
type input "Paid on RJO's CC"
click at [228, 136] on input "$ 0.00" at bounding box center [225, 137] width 46 height 11
type input "$ 1,112.16"
drag, startPoint x: 421, startPoint y: 123, endPoint x: 417, endPoint y: 122, distance: 3.8
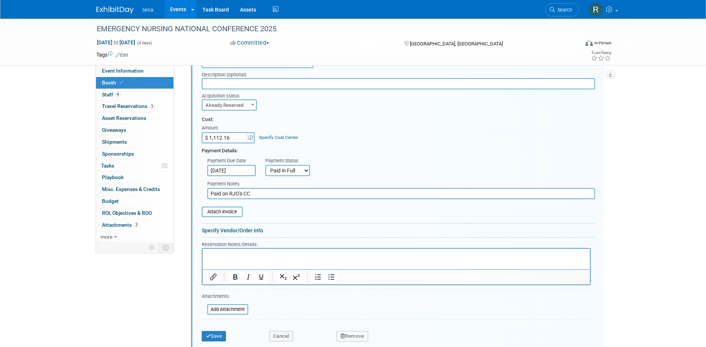
click at [419, 122] on div "Cost:" at bounding box center [398, 119] width 393 height 7
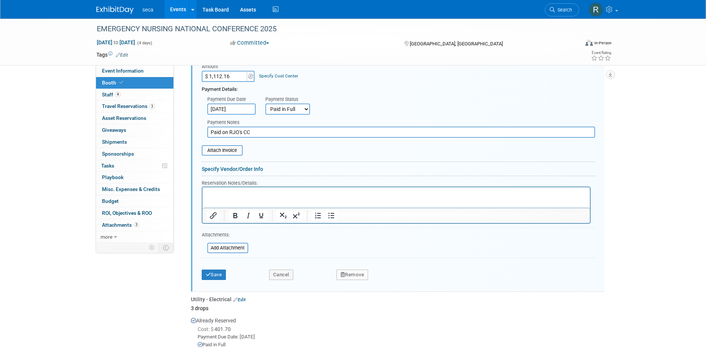
scroll to position [330, 0]
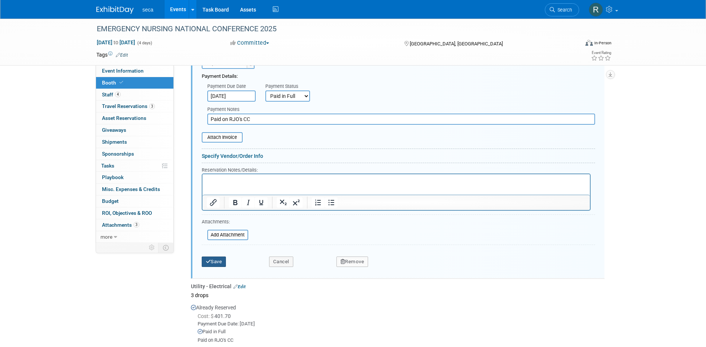
click at [214, 265] on button "Save" at bounding box center [214, 261] width 25 height 10
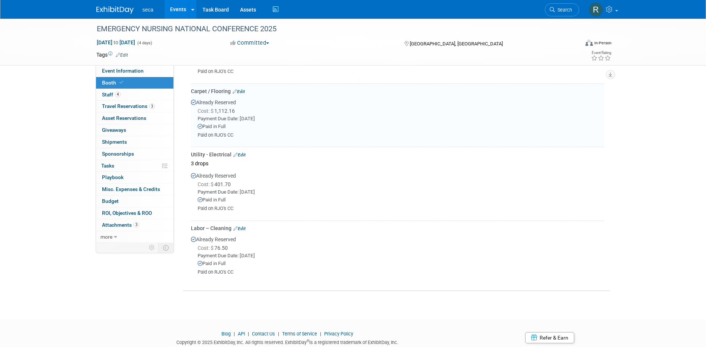
scroll to position [218, 0]
